Goal: Information Seeking & Learning: Find specific fact

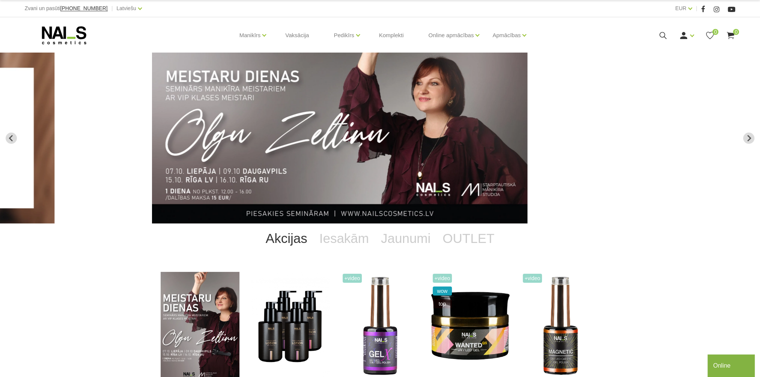
click at [661, 31] on icon at bounding box center [663, 35] width 9 height 9
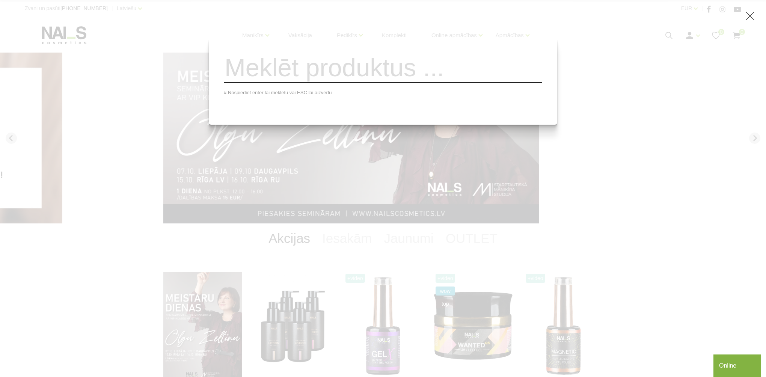
click at [422, 74] on input "search" at bounding box center [383, 68] width 318 height 30
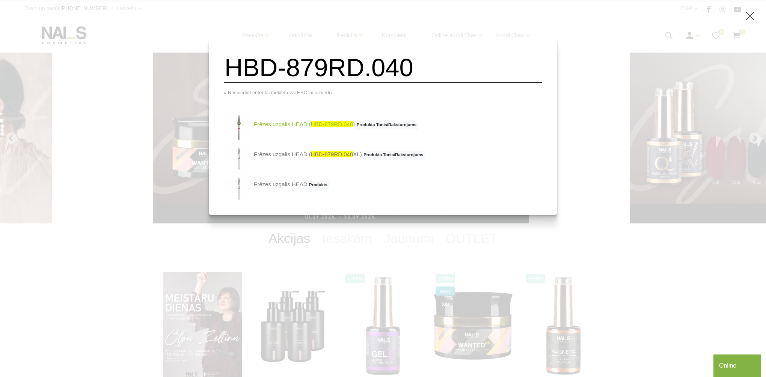
type input "HBD-879RD.040"
click at [314, 128] on link "Frēzes uzgalis HEAD ( HBD-879RD.040 ) Produkta Tonis/Raksturojums" at bounding box center [321, 125] width 194 height 30
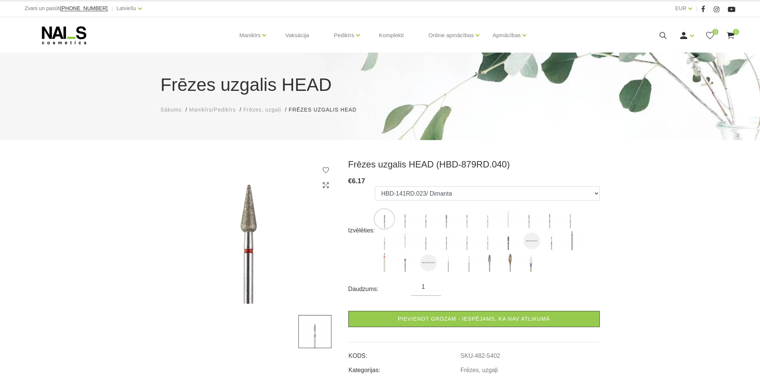
click at [63, 37] on icon at bounding box center [64, 35] width 79 height 19
